Goal: Information Seeking & Learning: Learn about a topic

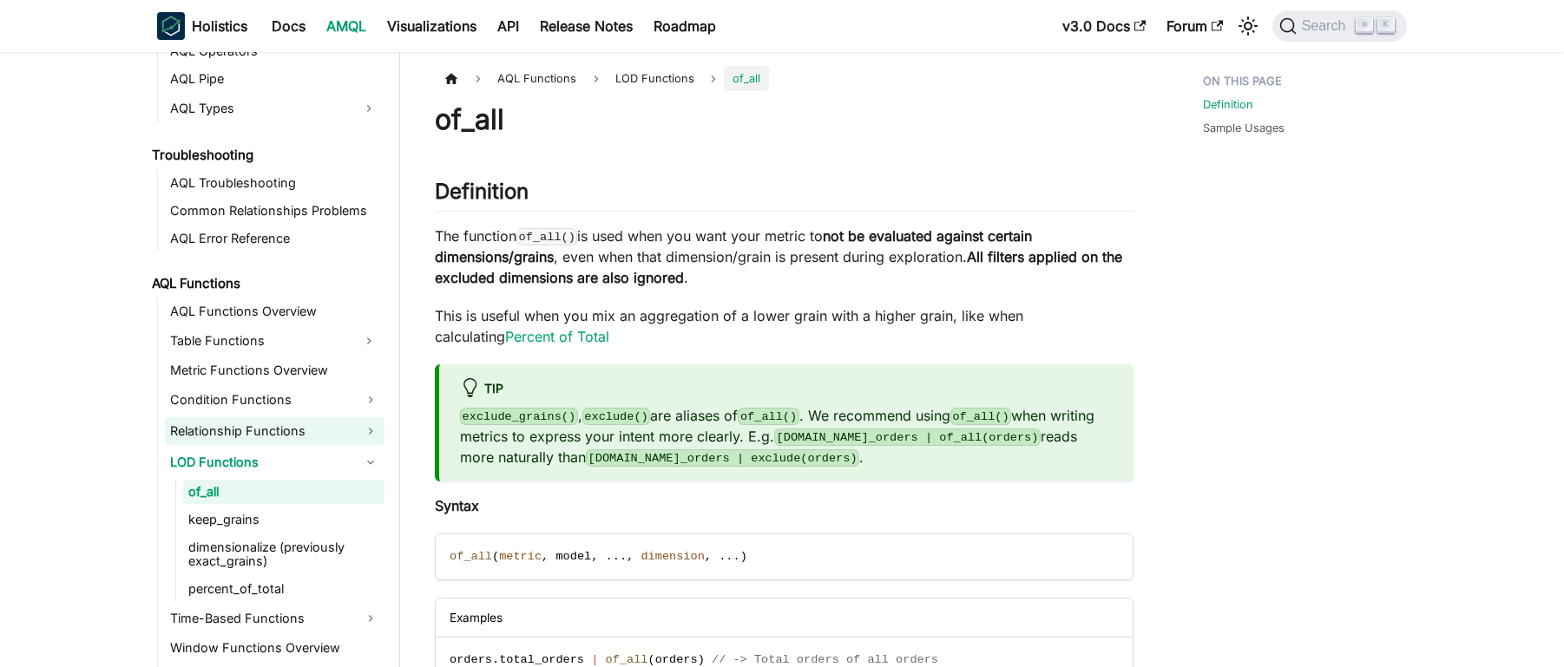
scroll to position [1040, 0]
click at [264, 343] on link "Table Functions" at bounding box center [259, 339] width 188 height 28
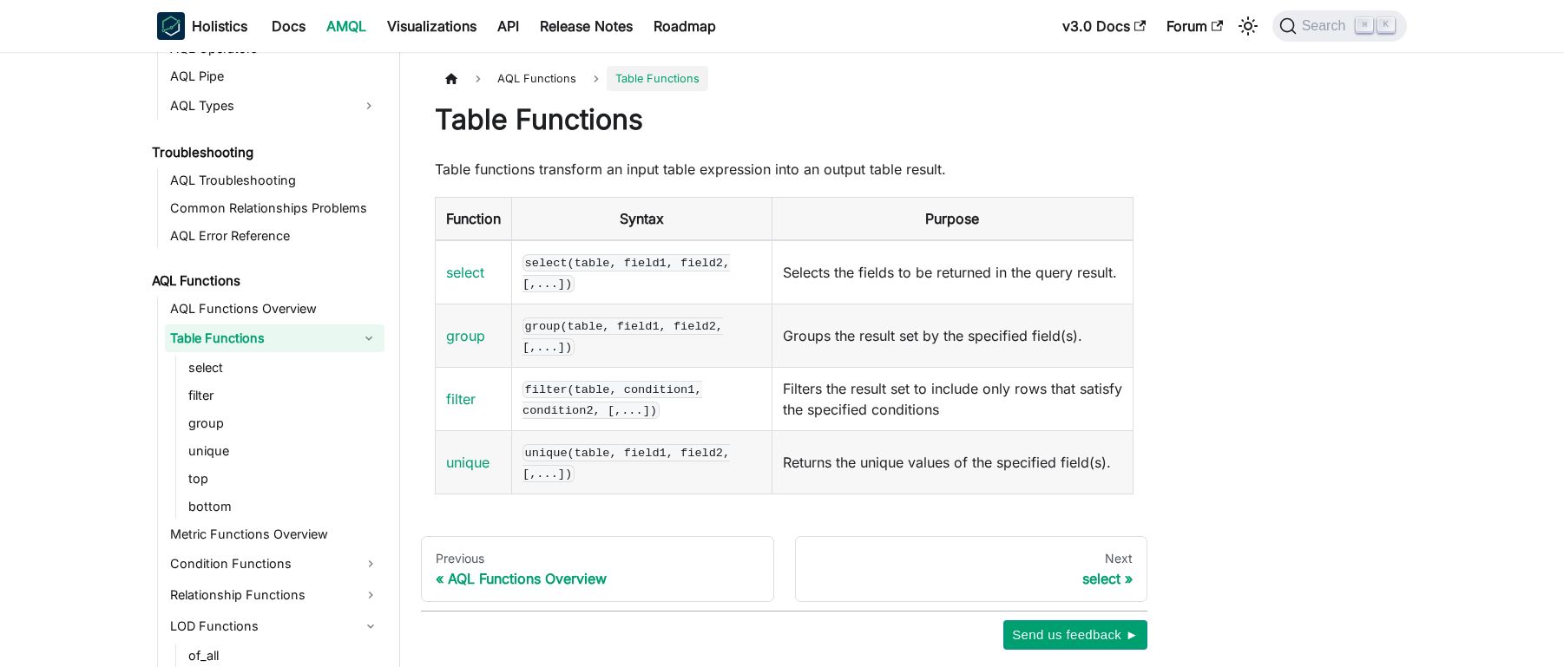
click at [264, 344] on link "Table Functions" at bounding box center [259, 339] width 188 height 28
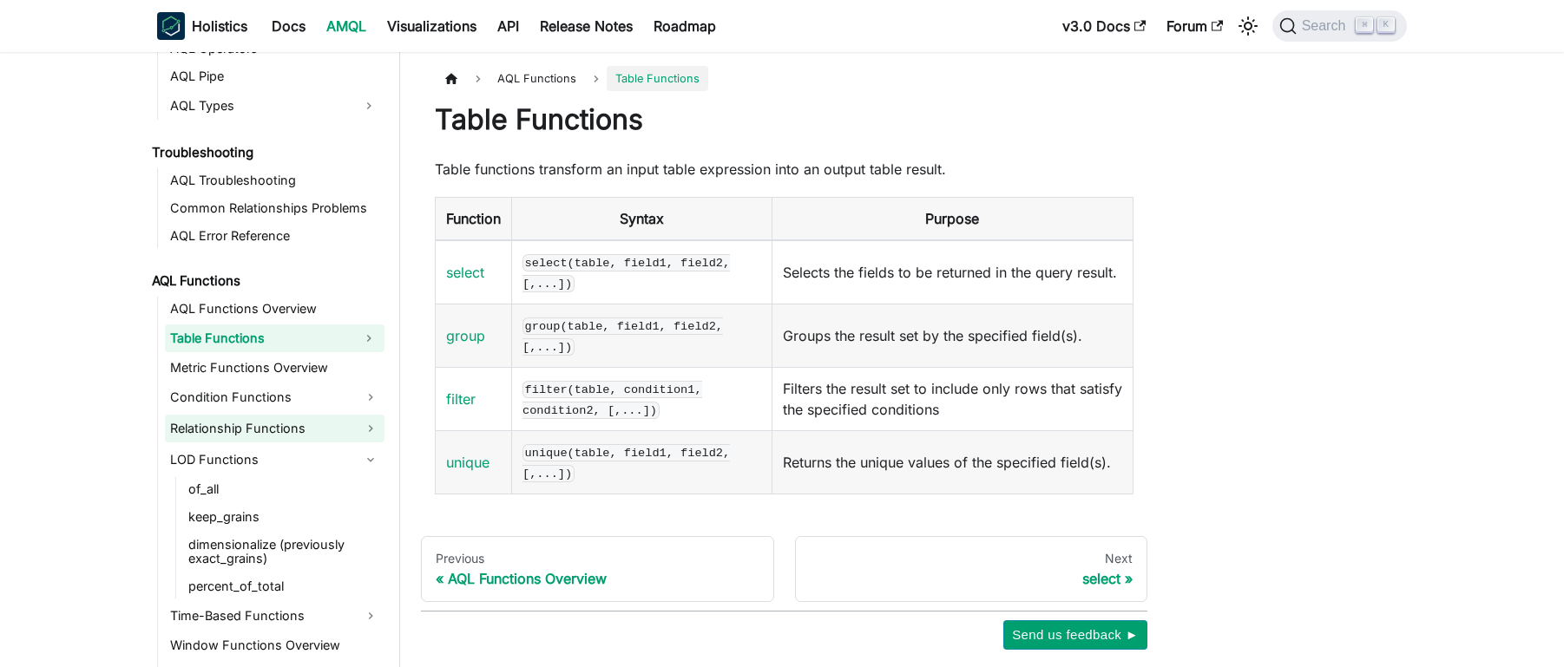
click at [261, 423] on link "Relationship Functions" at bounding box center [275, 429] width 220 height 28
click at [255, 360] on link "Metric Functions Overview" at bounding box center [275, 368] width 220 height 24
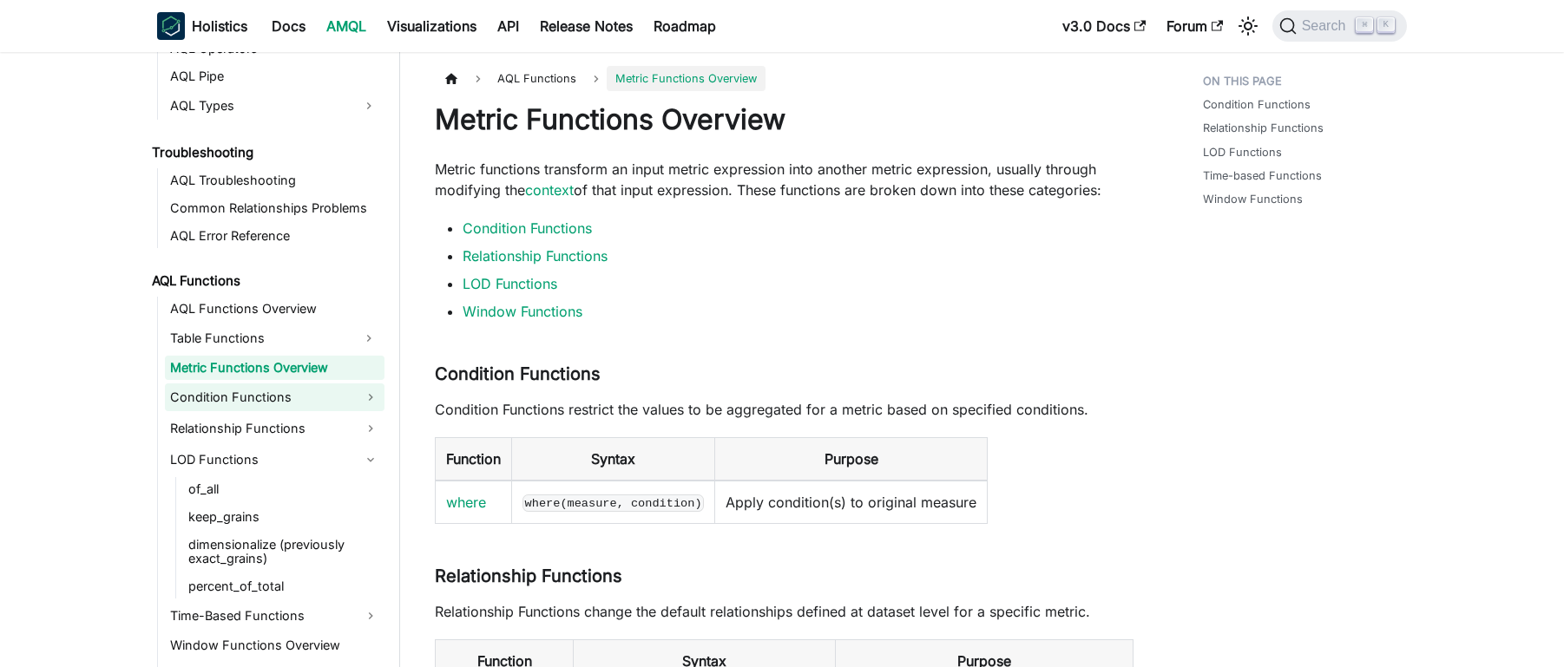
click at [257, 399] on link "Condition Functions" at bounding box center [275, 398] width 220 height 28
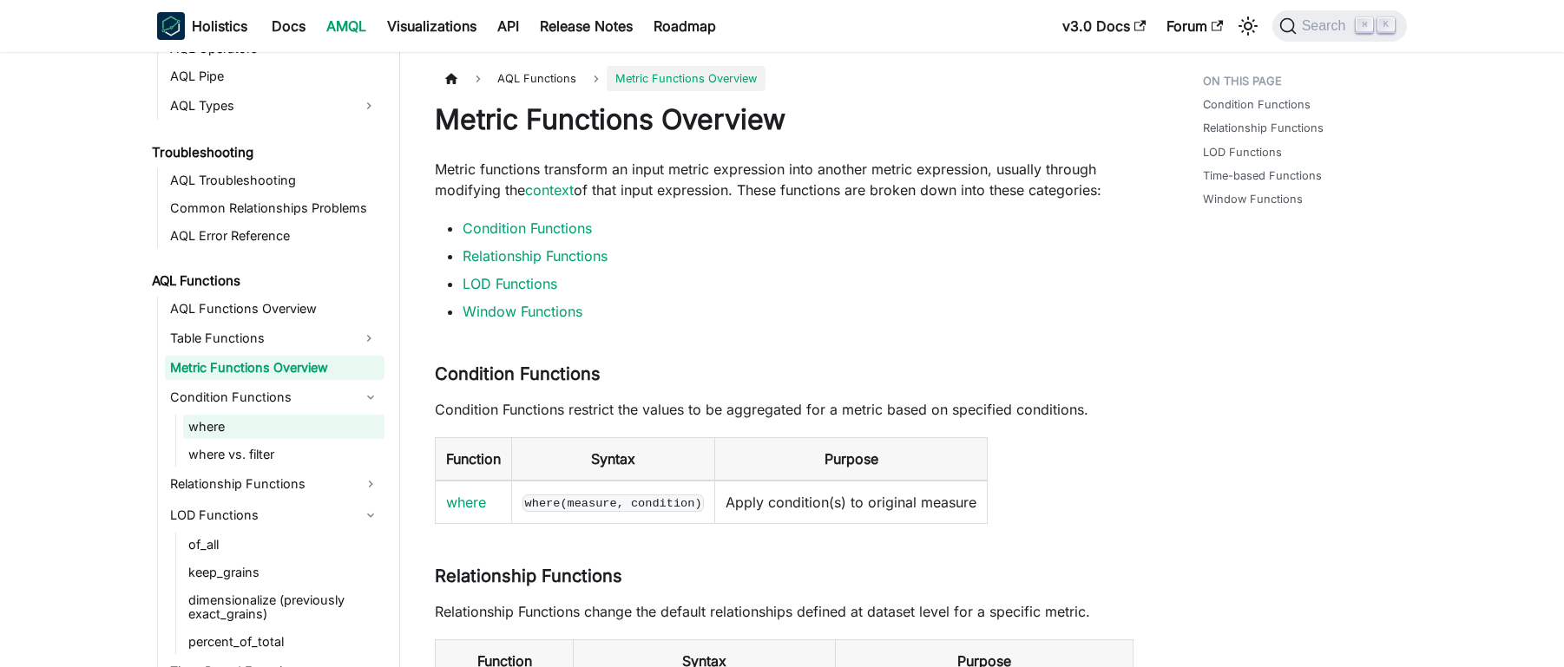
click at [246, 432] on link "where" at bounding box center [283, 427] width 201 height 24
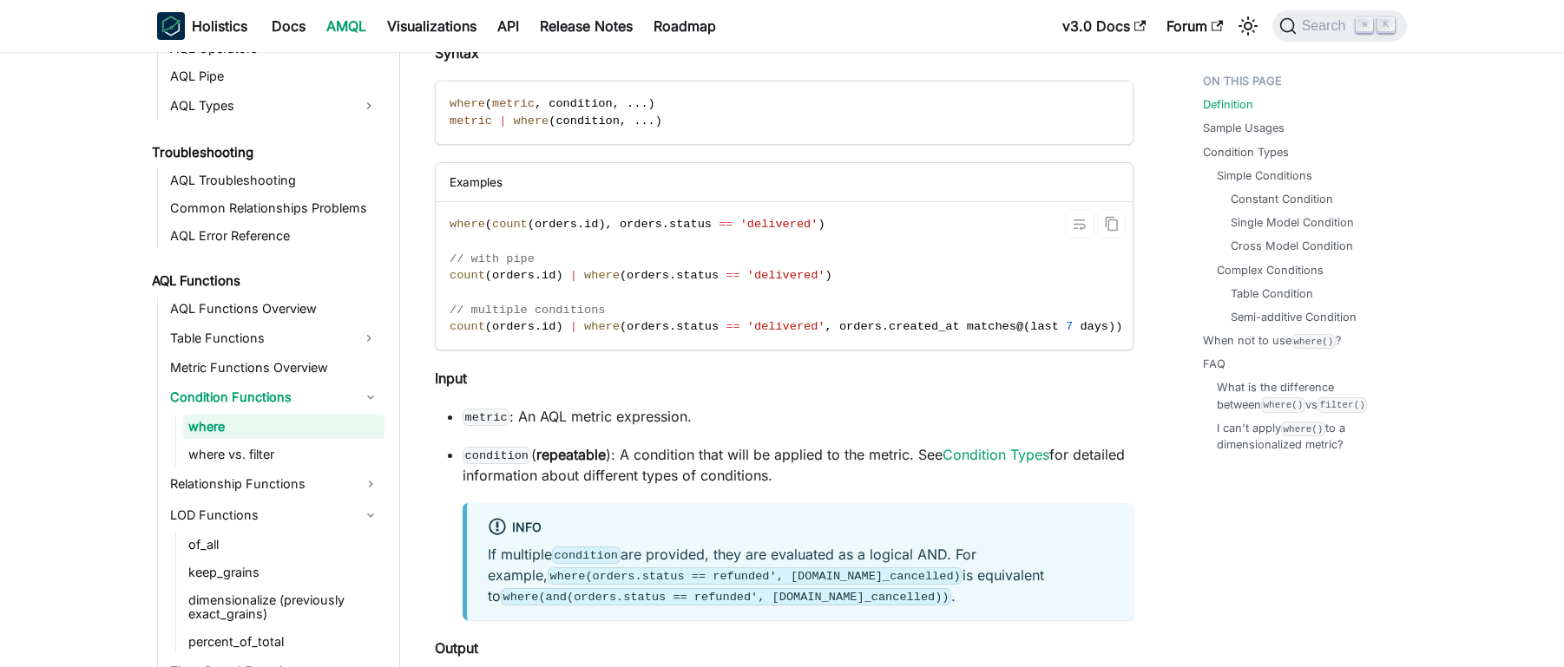
scroll to position [217, 0]
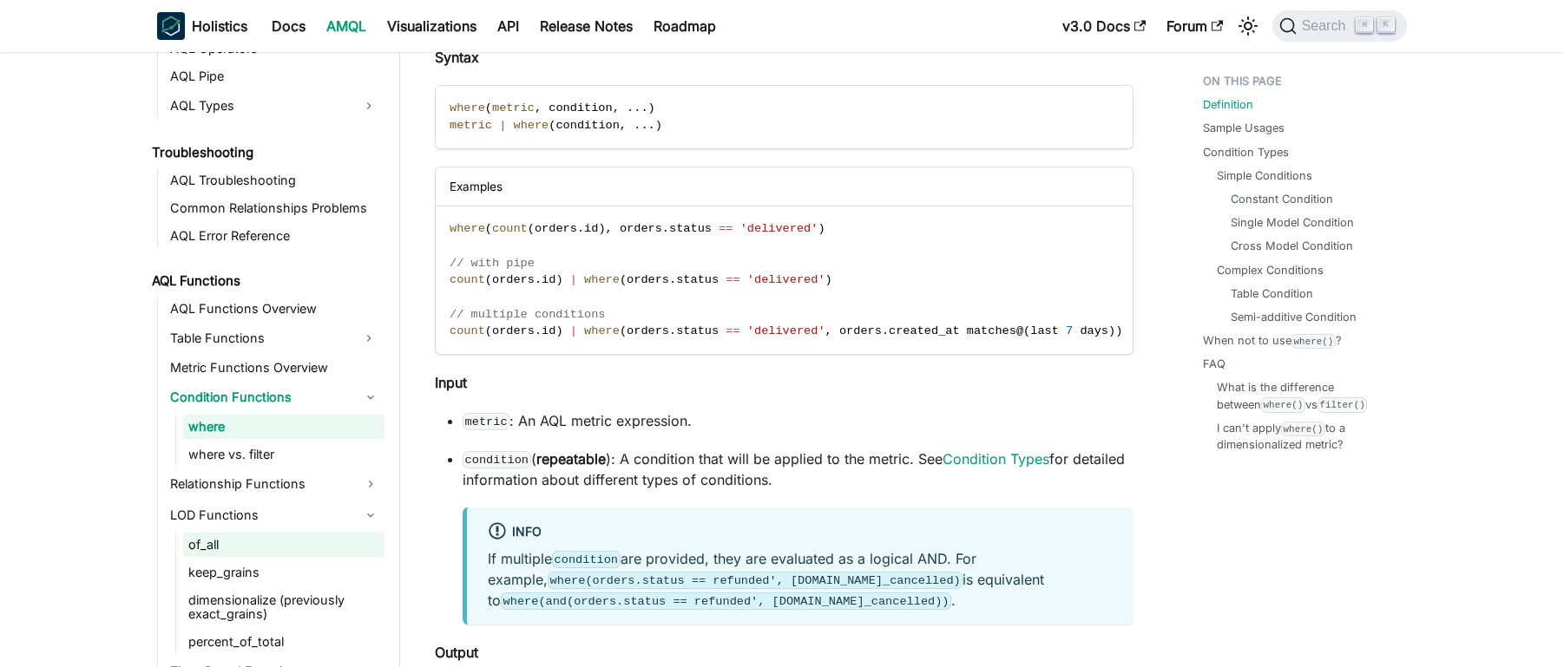
click at [229, 546] on link "of_all" at bounding box center [283, 545] width 201 height 24
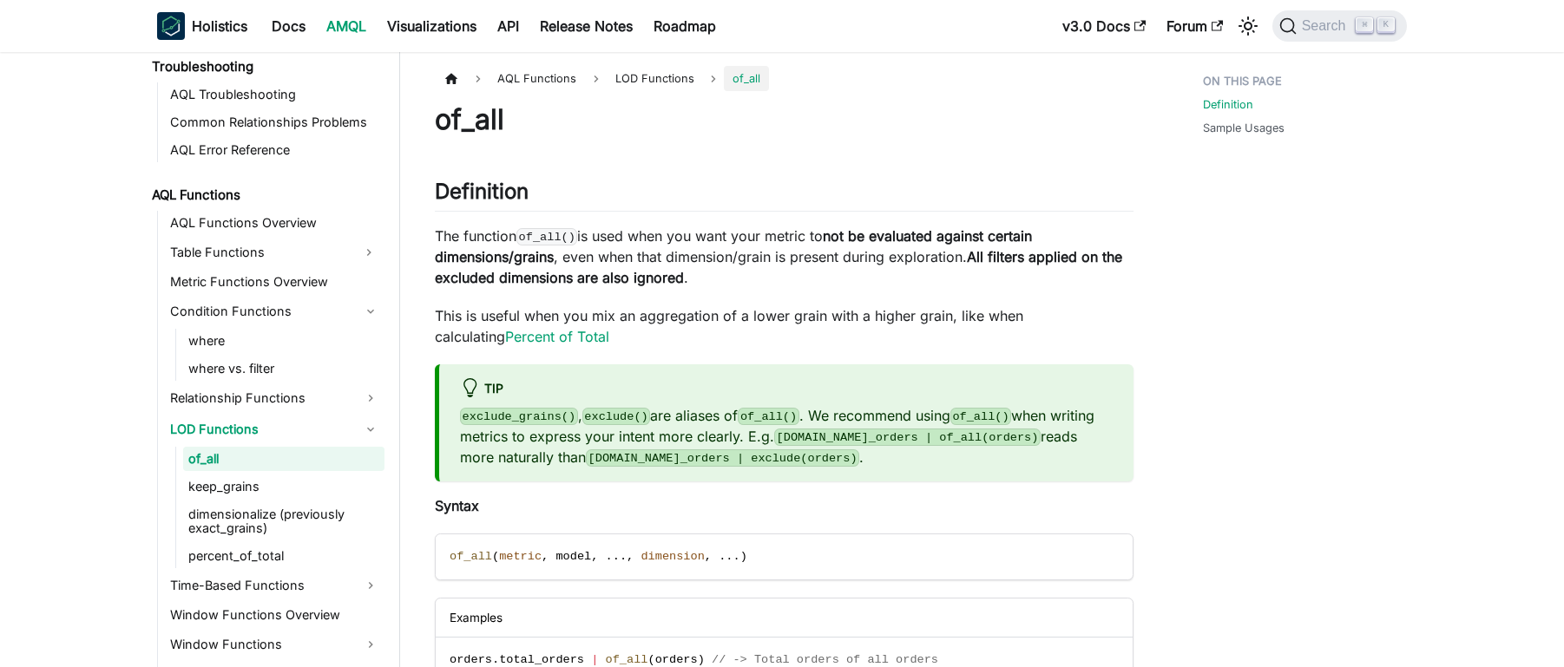
scroll to position [1122, 0]
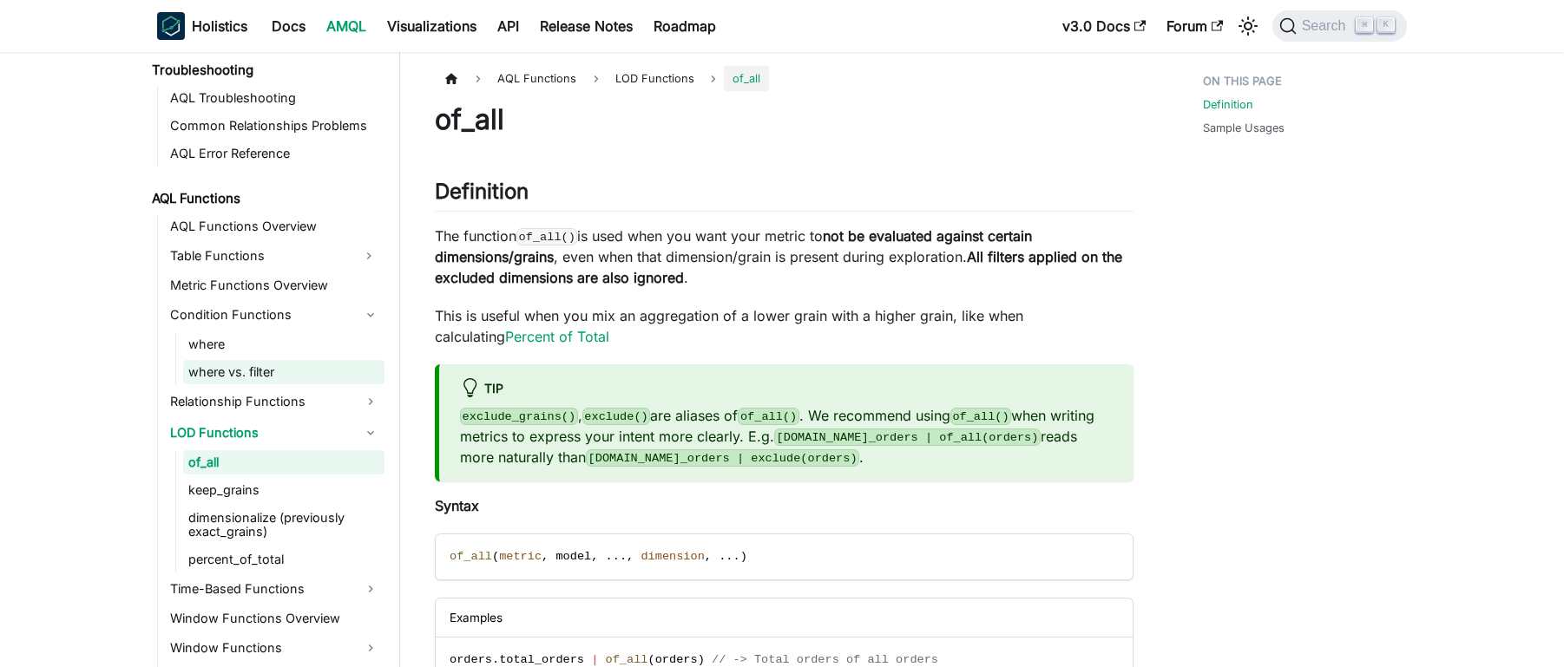
click at [231, 364] on link "where vs. filter" at bounding box center [283, 372] width 201 height 24
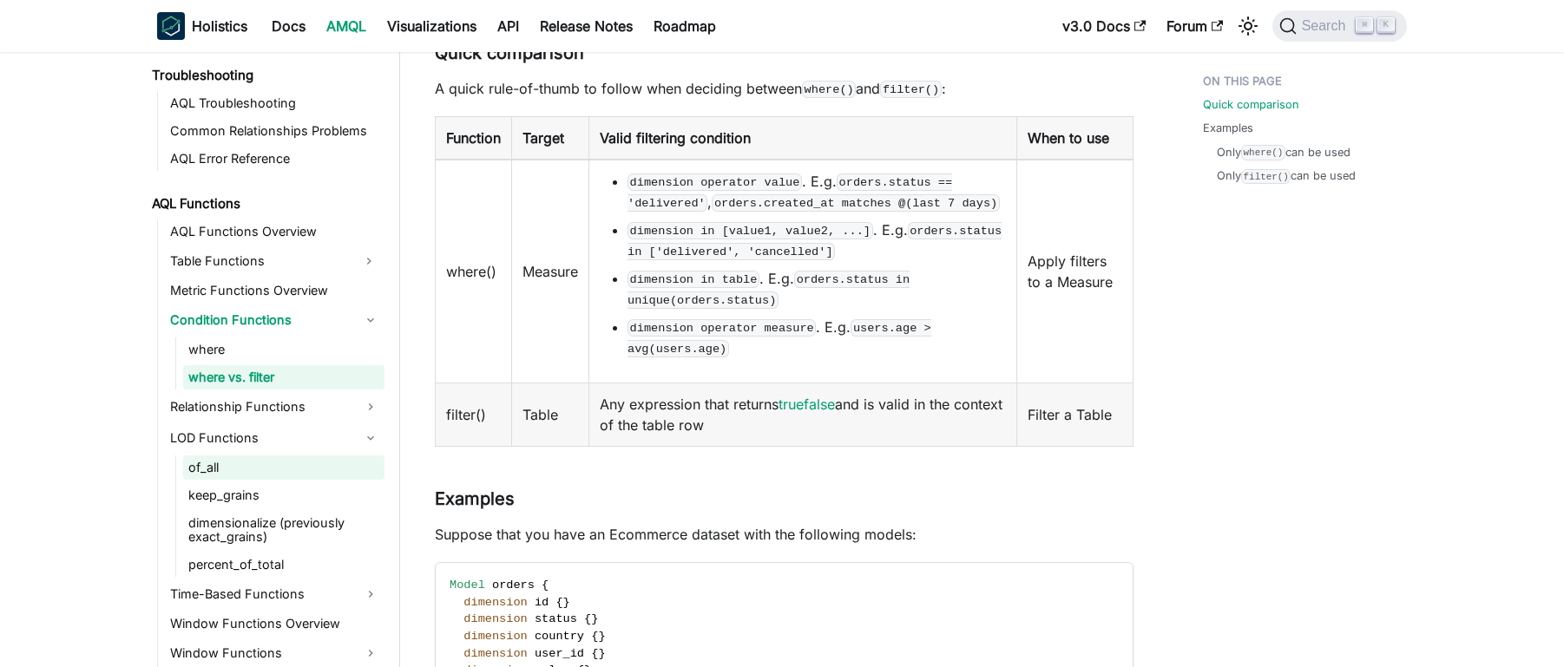
scroll to position [1110, 0]
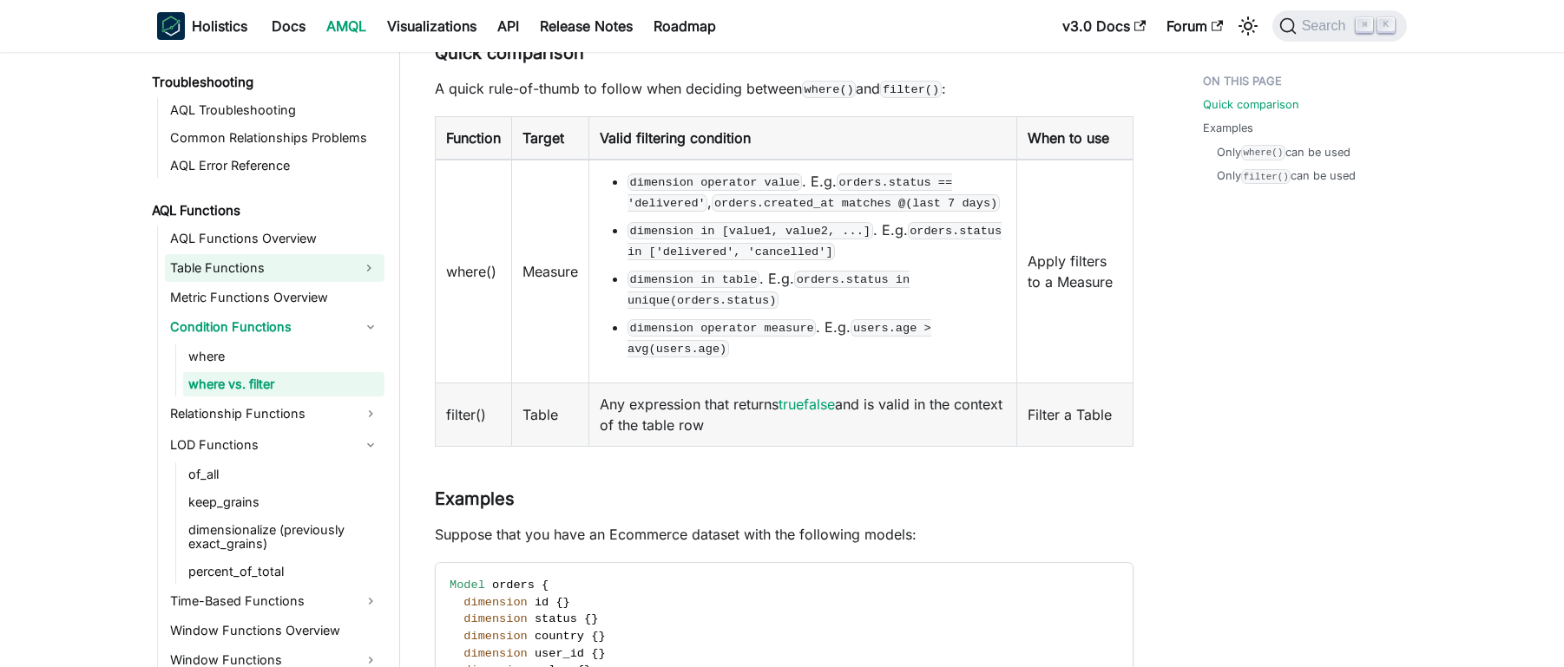
click at [225, 267] on link "Table Functions" at bounding box center [259, 268] width 188 height 28
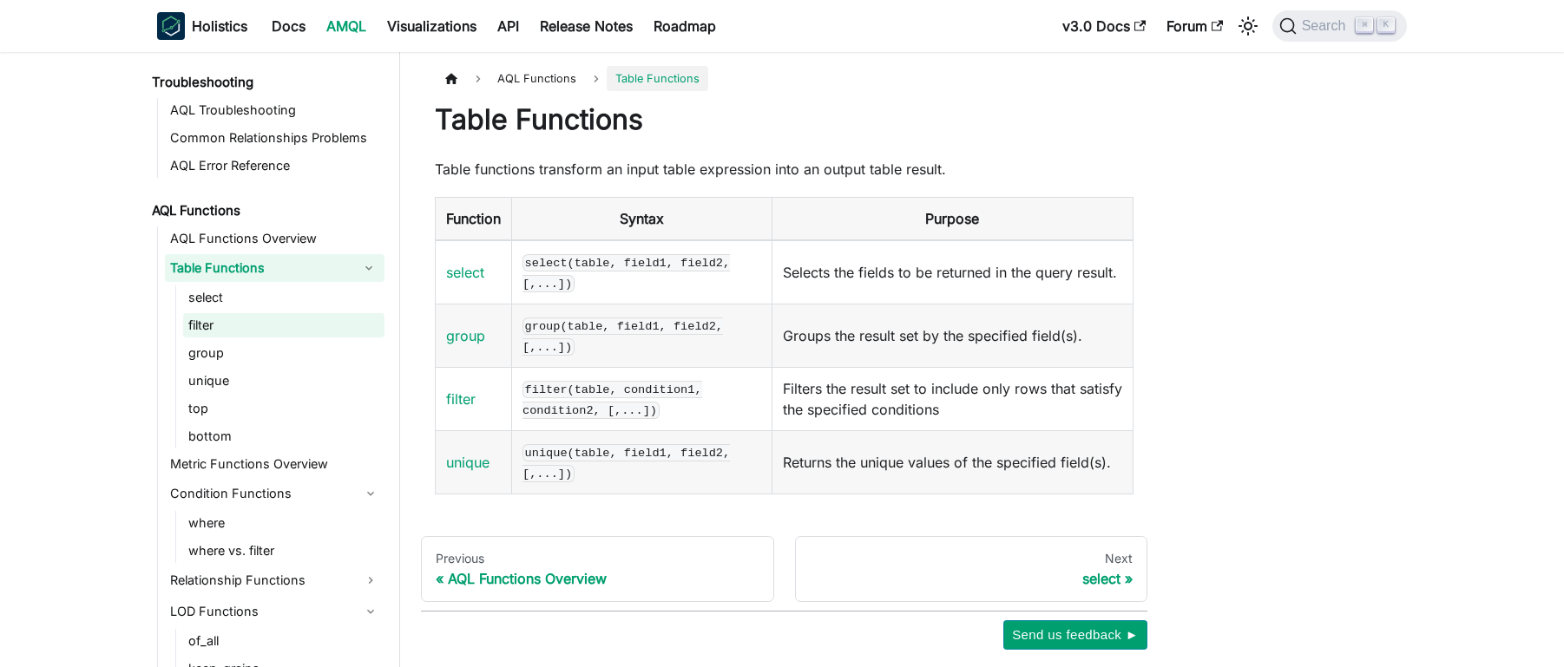
click at [235, 326] on link "filter" at bounding box center [283, 325] width 201 height 24
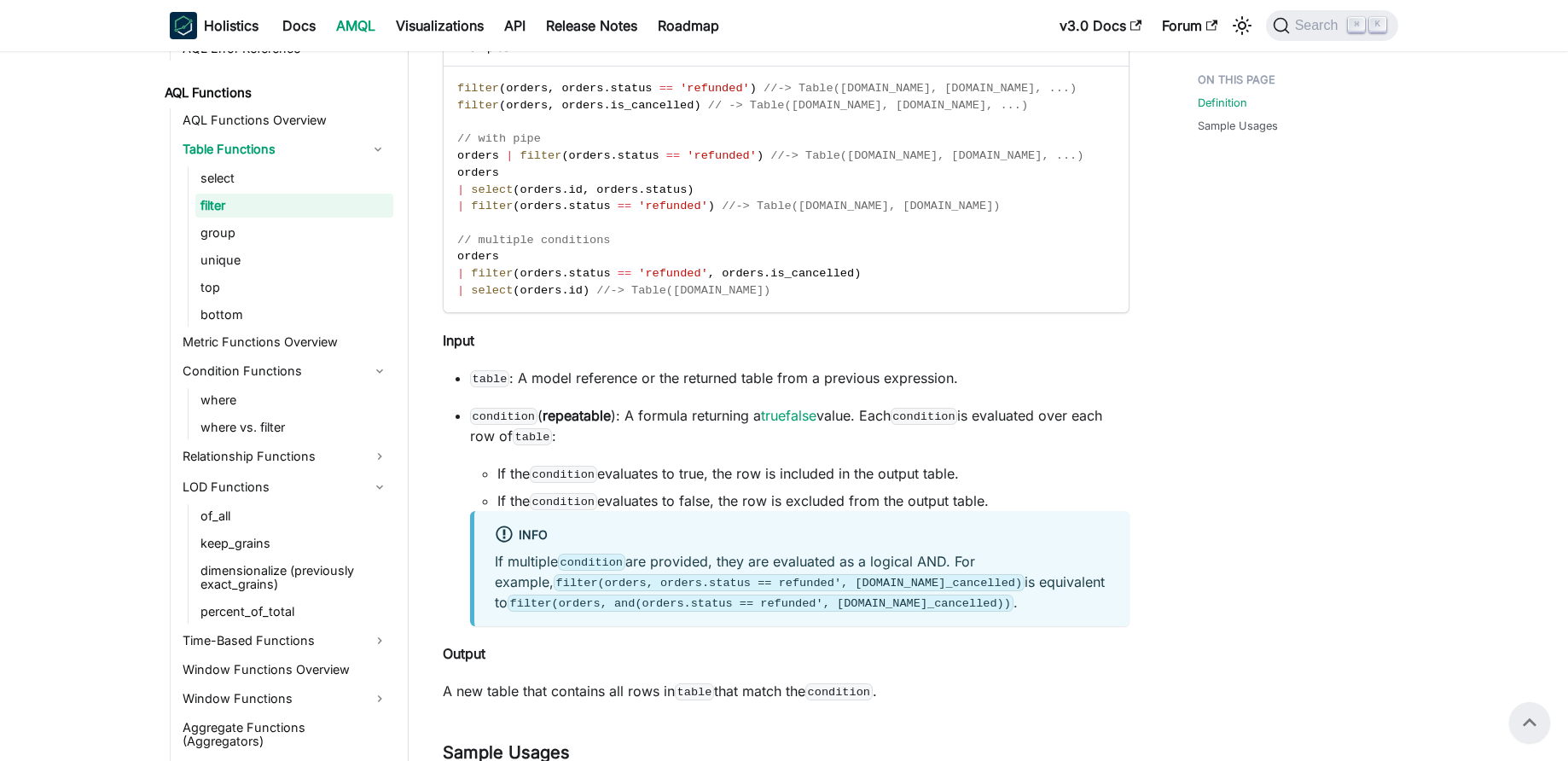
scroll to position [1214, 0]
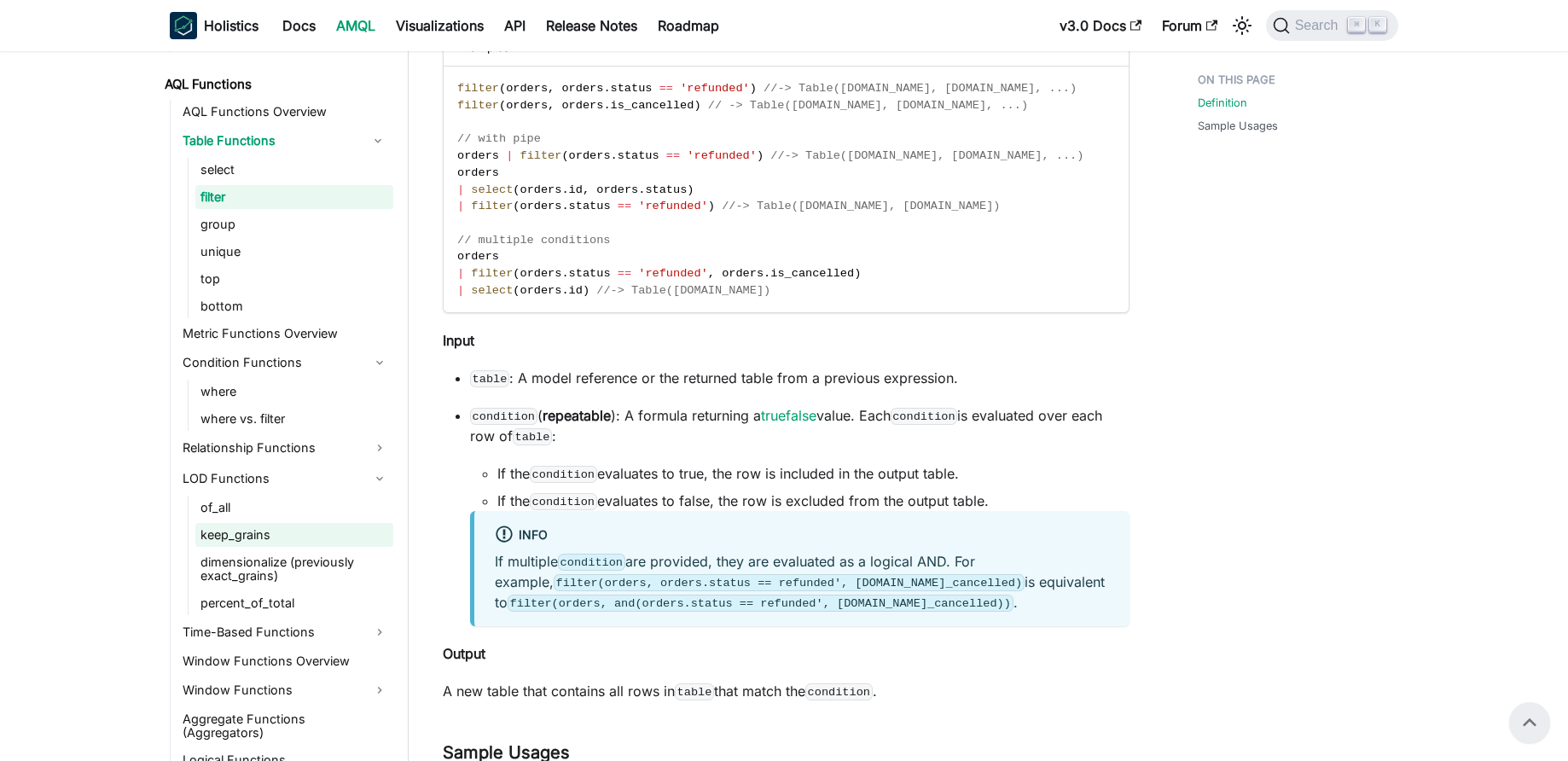
click at [308, 546] on link "keep_grains" at bounding box center [294, 535] width 198 height 24
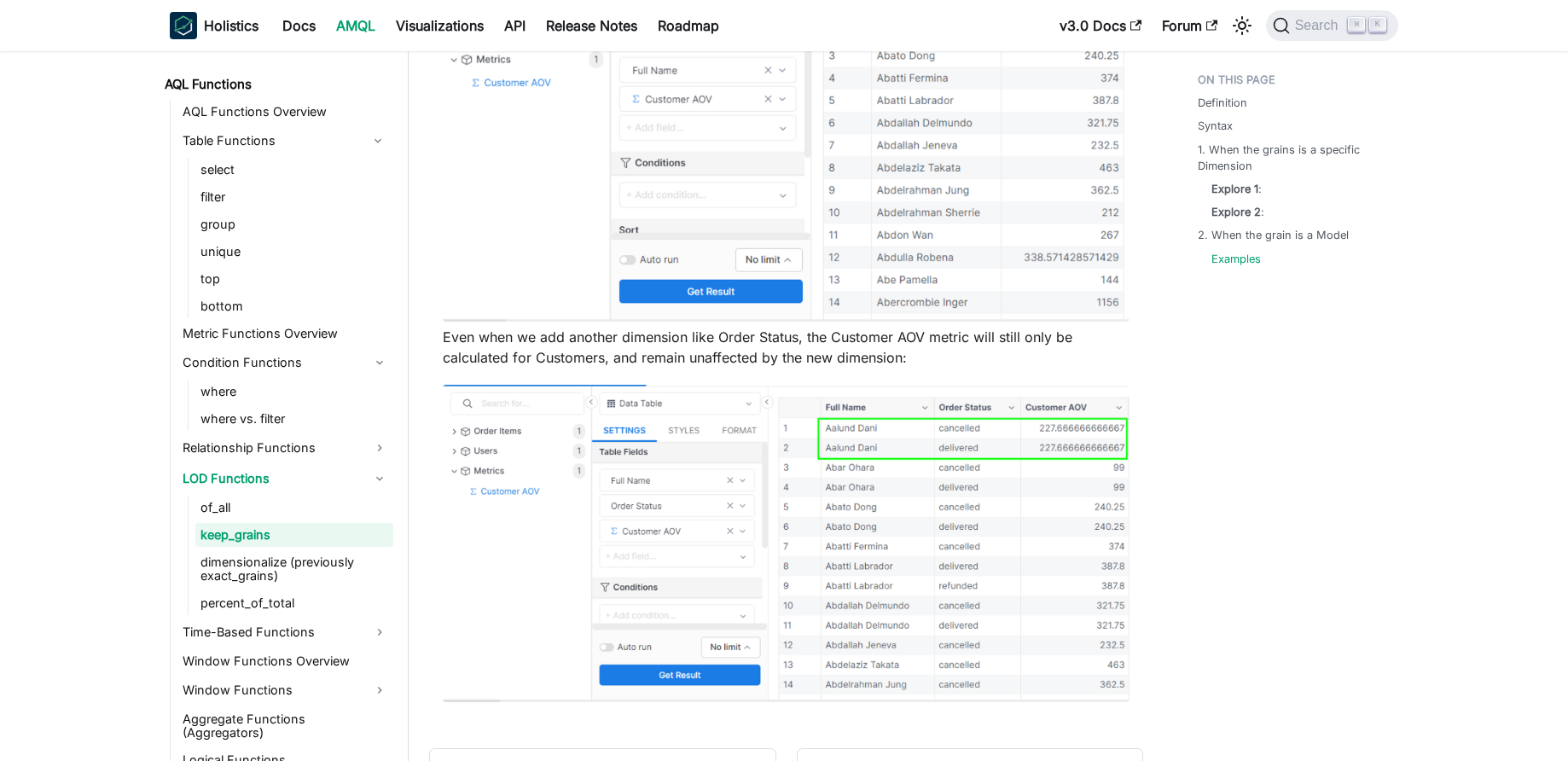
scroll to position [4334, 0]
